Goal: Task Accomplishment & Management: Use online tool/utility

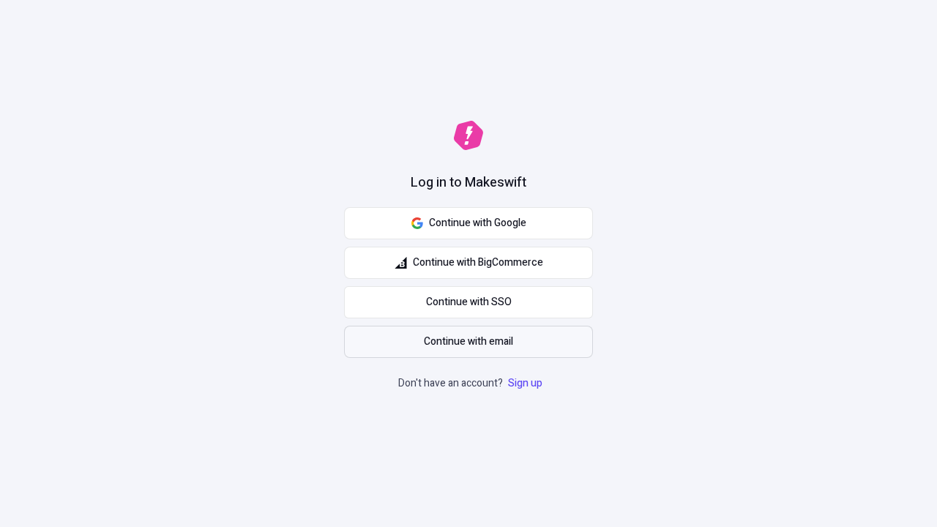
click at [468, 342] on span "Continue with email" at bounding box center [468, 342] width 89 height 16
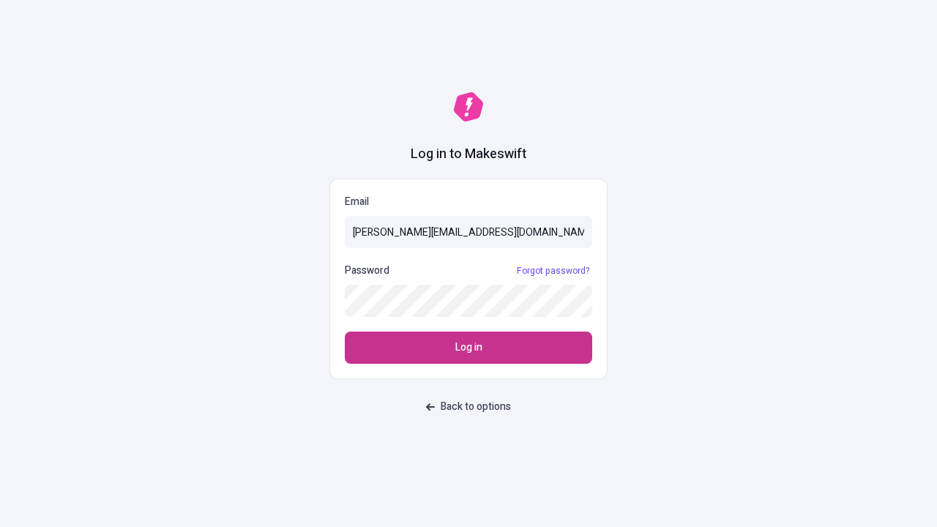
click at [468, 348] on span "Log in" at bounding box center [468, 348] width 27 height 16
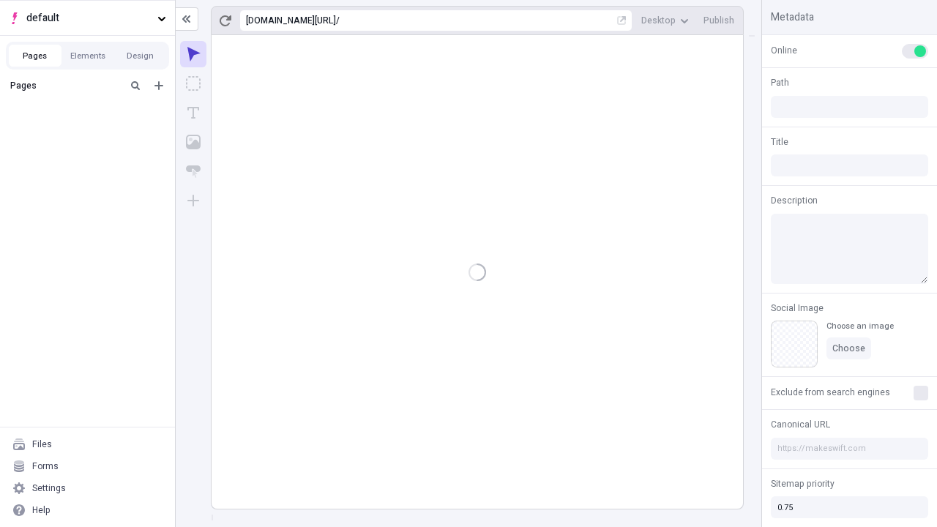
type input "/deep-link-acidus"
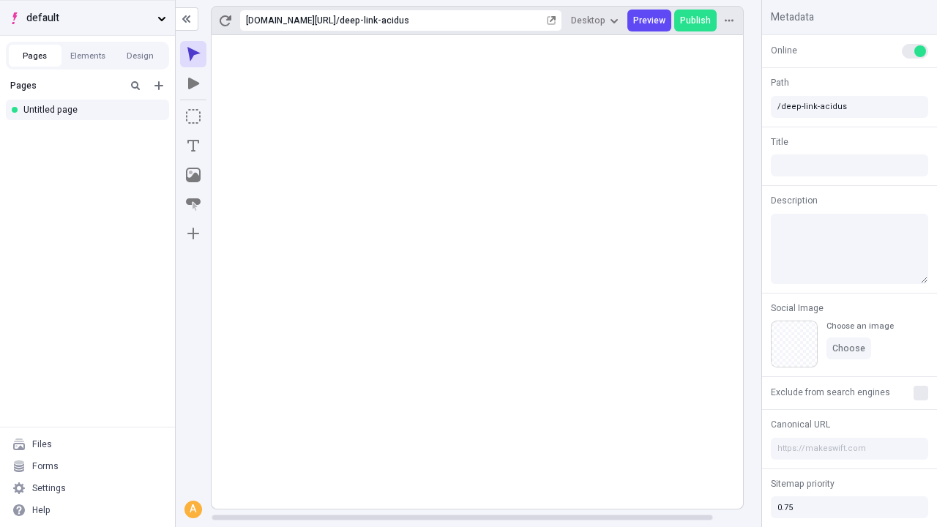
click at [87, 18] on span "default" at bounding box center [88, 18] width 125 height 16
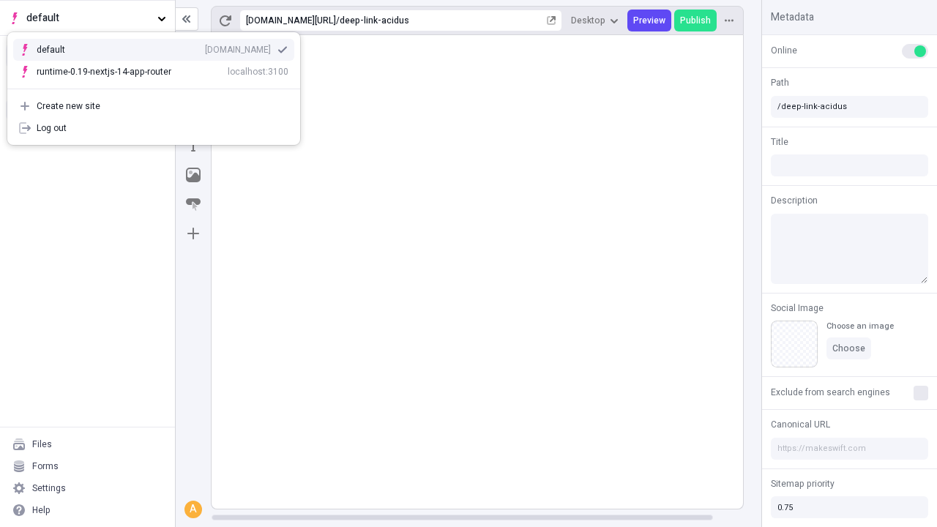
click at [154, 106] on div "Create new site" at bounding box center [163, 106] width 252 height 12
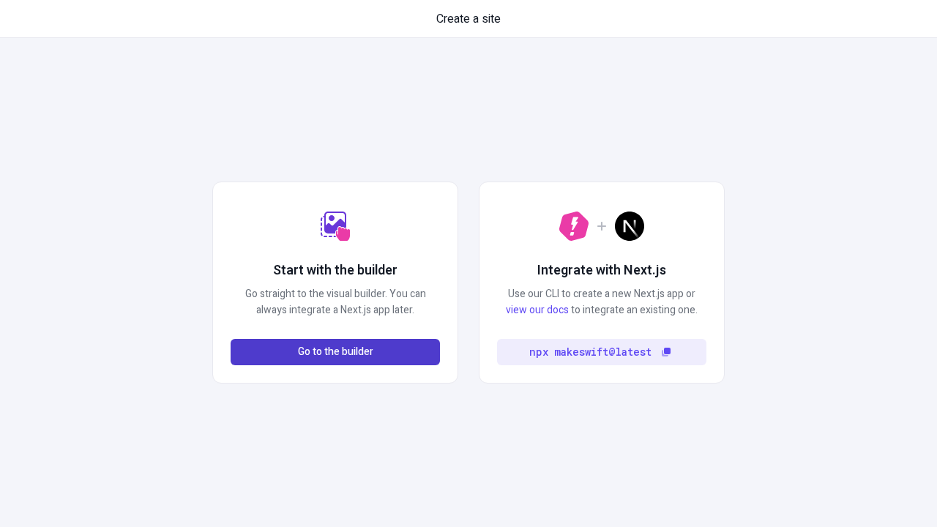
click at [335, 352] on span "Go to the builder" at bounding box center [335, 352] width 75 height 16
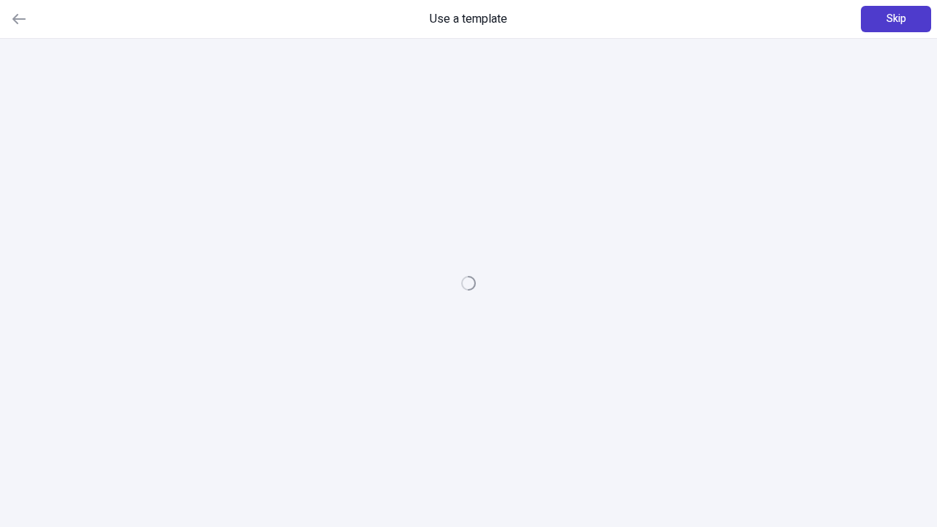
click at [896, 19] on span "Skip" at bounding box center [896, 19] width 20 height 16
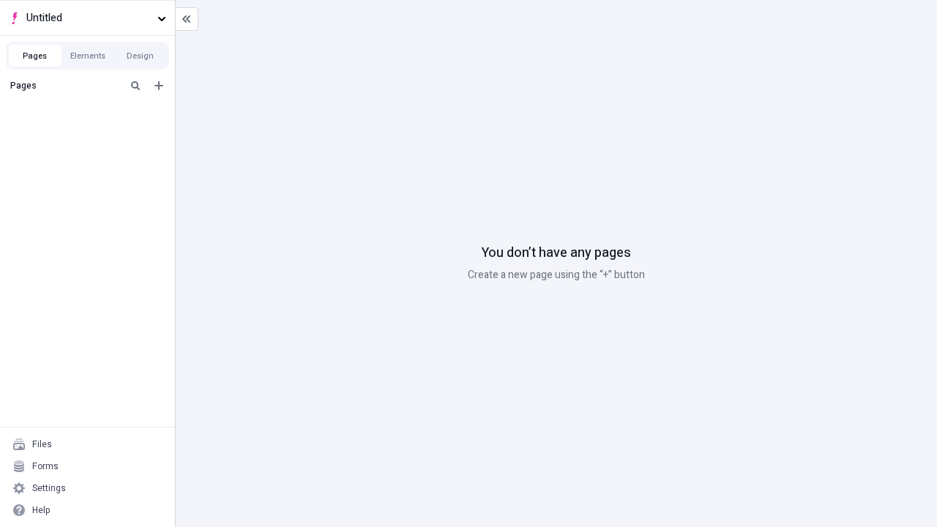
click at [91, 133] on div "Blank page" at bounding box center [91, 136] width 141 height 22
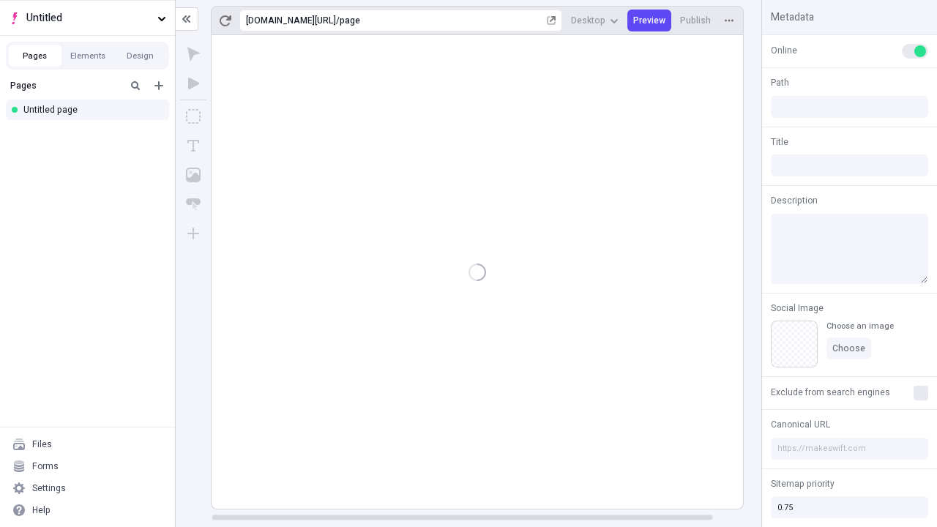
type input "/page"
click at [193, 116] on icon "Box" at bounding box center [193, 116] width 15 height 15
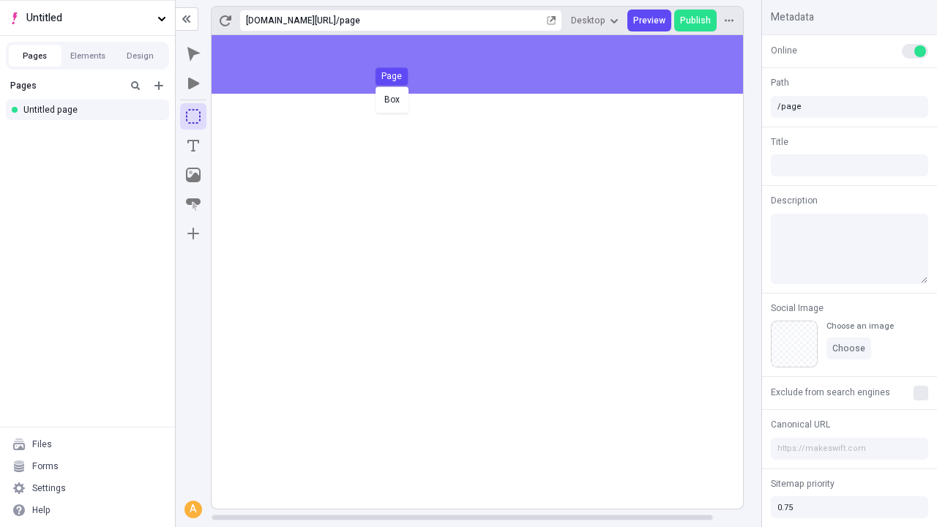
click at [492, 64] on div "Box Page" at bounding box center [468, 263] width 937 height 527
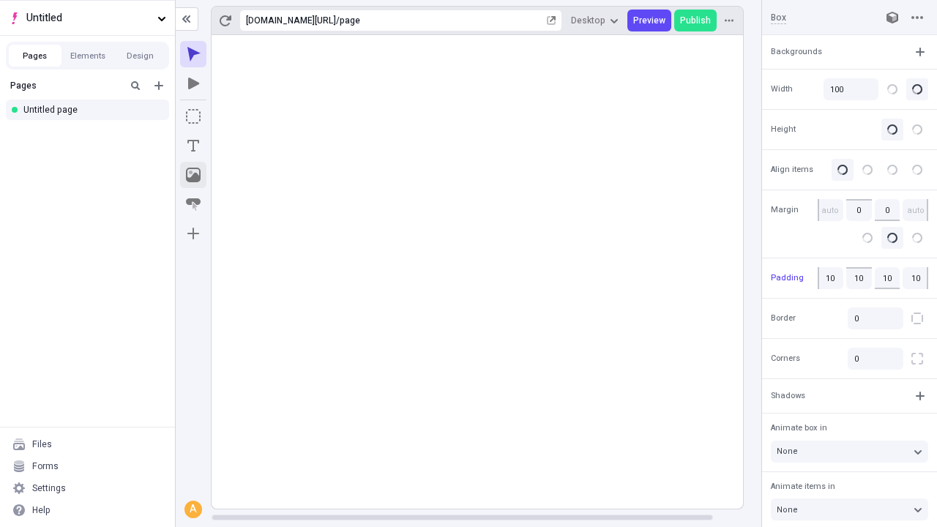
click at [193, 175] on icon "Image" at bounding box center [193, 175] width 15 height 15
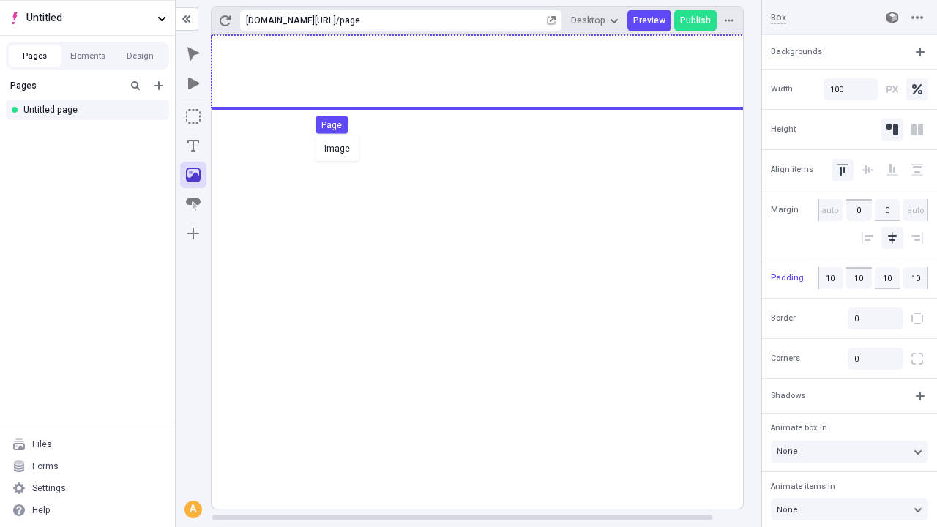
click at [492, 72] on div "Image Page" at bounding box center [468, 263] width 937 height 527
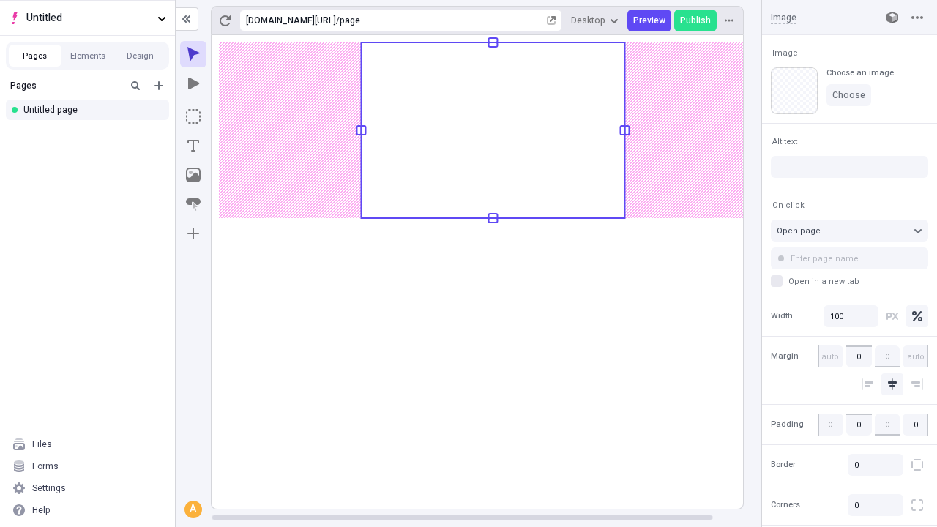
click at [193, 146] on icon "Text" at bounding box center [193, 146] width 12 height 12
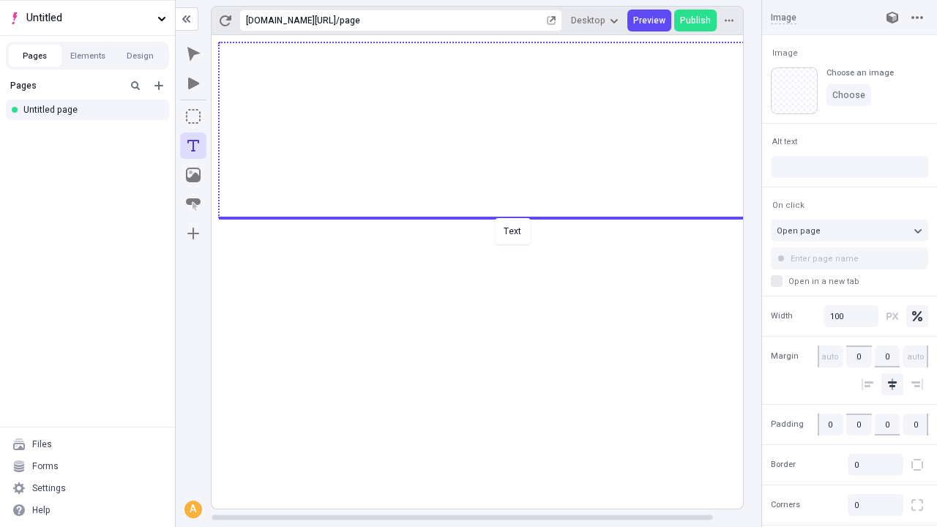
click at [492, 217] on div "Text" at bounding box center [468, 263] width 937 height 527
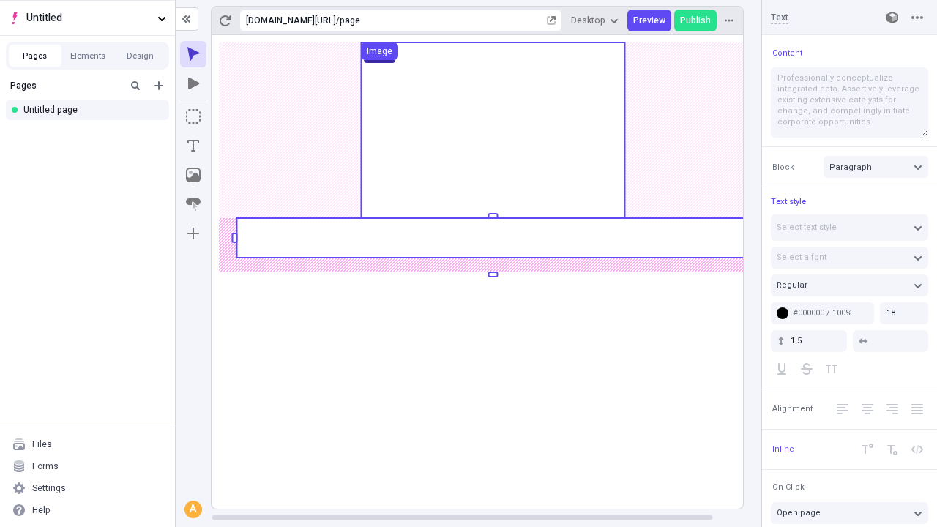
click at [492, 238] on rect at bounding box center [492, 238] width 512 height 40
click at [492, 238] on rect at bounding box center [493, 272] width 563 height 474
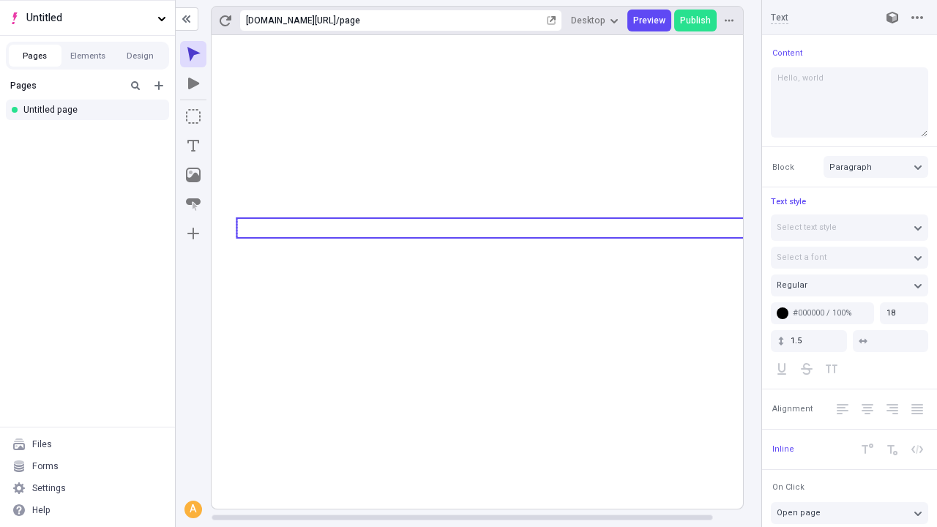
type textarea "Hello, world!"
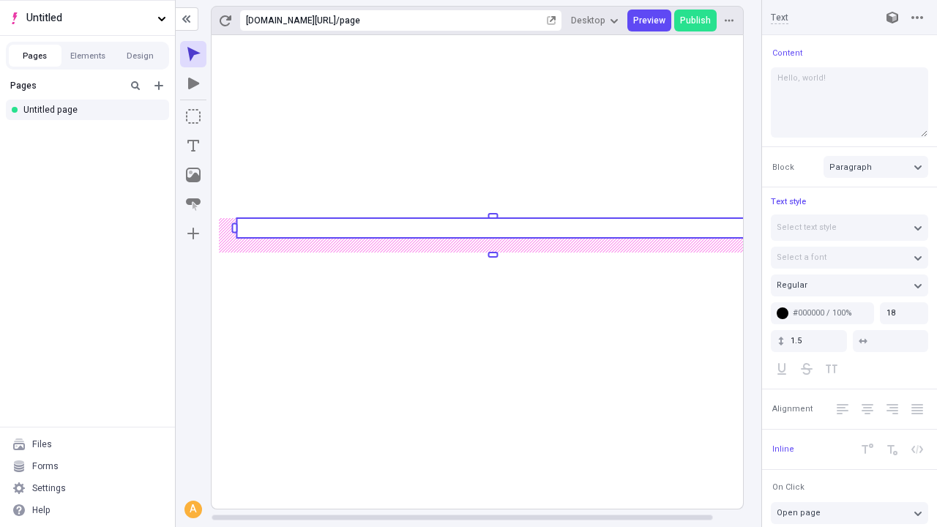
click at [193, 175] on icon "Image" at bounding box center [193, 175] width 15 height 15
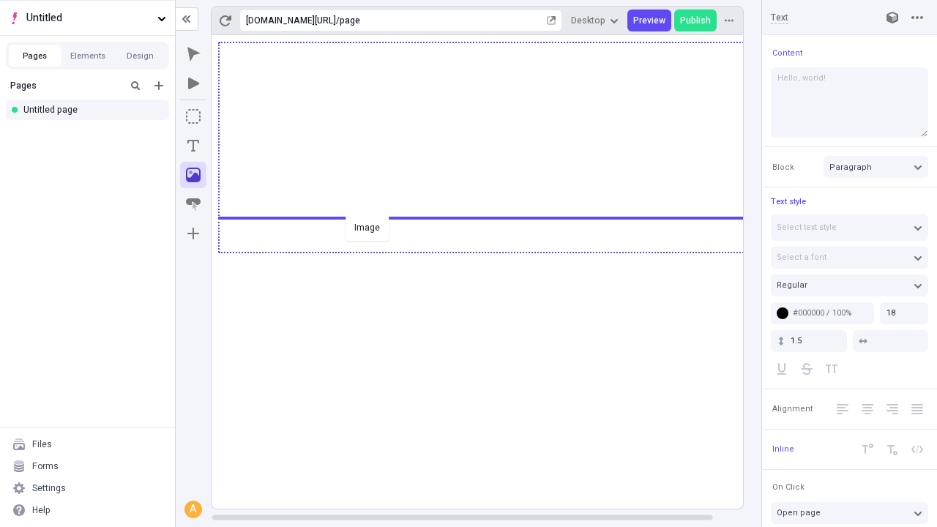
click at [492, 251] on div "Image" at bounding box center [468, 263] width 937 height 527
